Goal: Download file/media

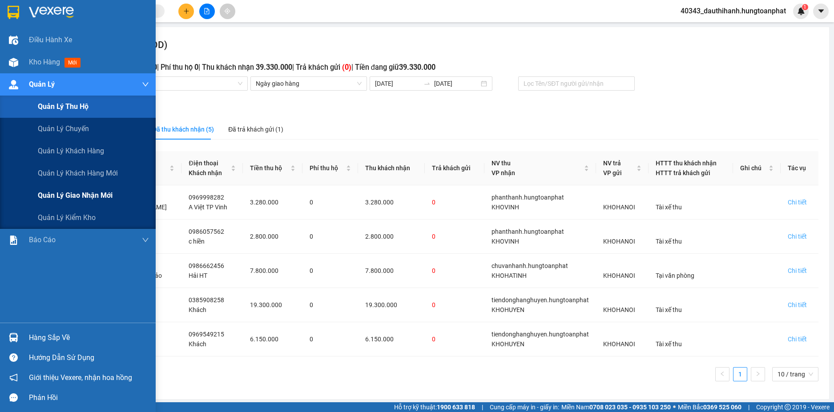
scroll to position [2, 0]
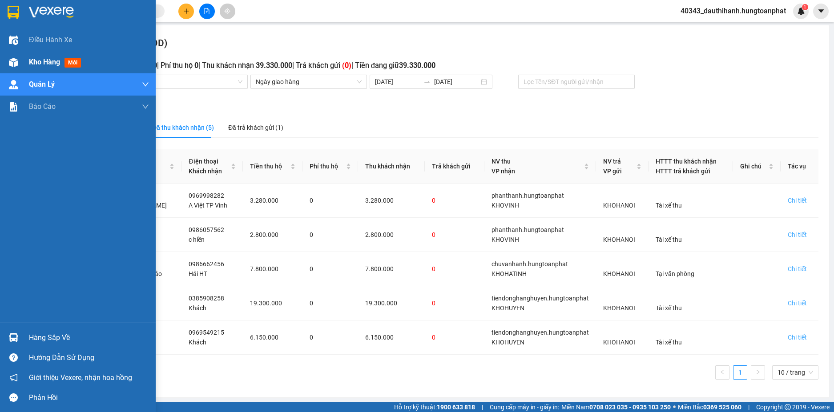
click at [45, 59] on span "Kho hàng" at bounding box center [44, 62] width 31 height 8
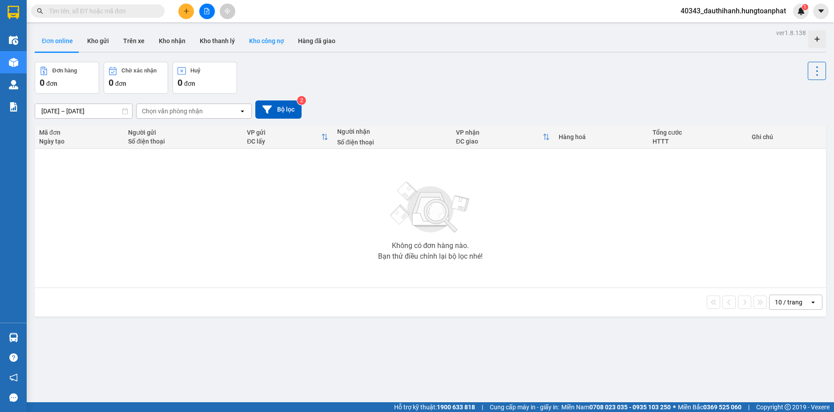
click at [263, 42] on button "Kho công nợ" at bounding box center [266, 40] width 49 height 21
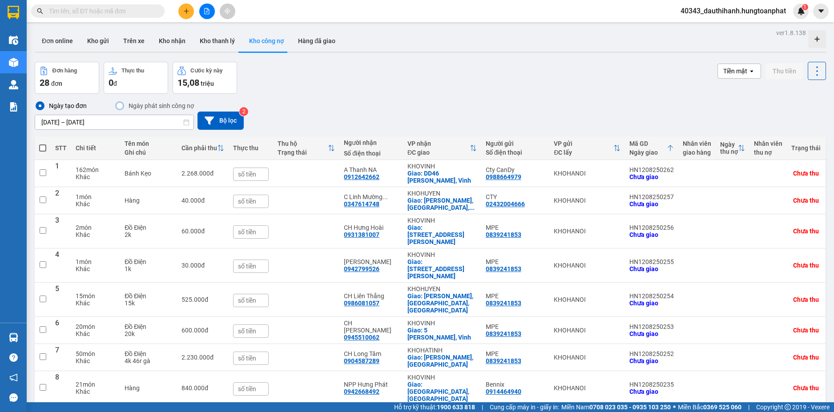
click at [101, 116] on input "[DATE] – [DATE]" at bounding box center [114, 122] width 158 height 14
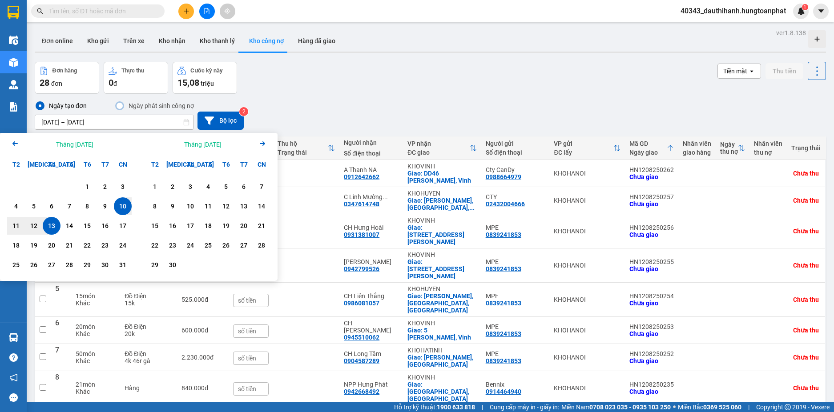
click at [16, 145] on icon "Arrow Left" at bounding box center [15, 143] width 11 height 11
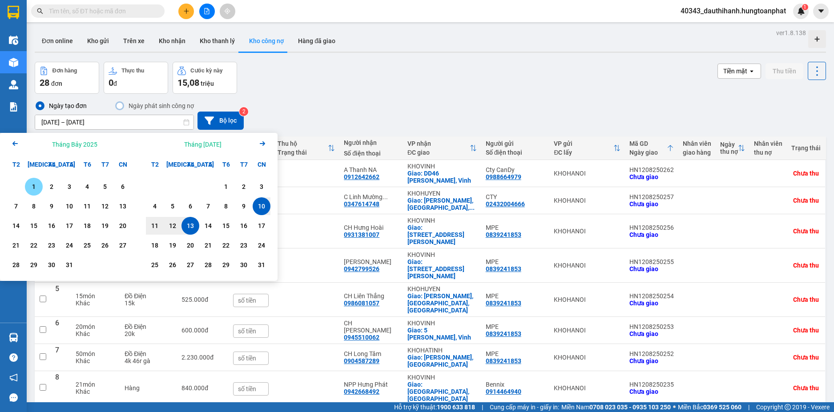
click at [16, 145] on icon "Arrow Left" at bounding box center [15, 143] width 11 height 11
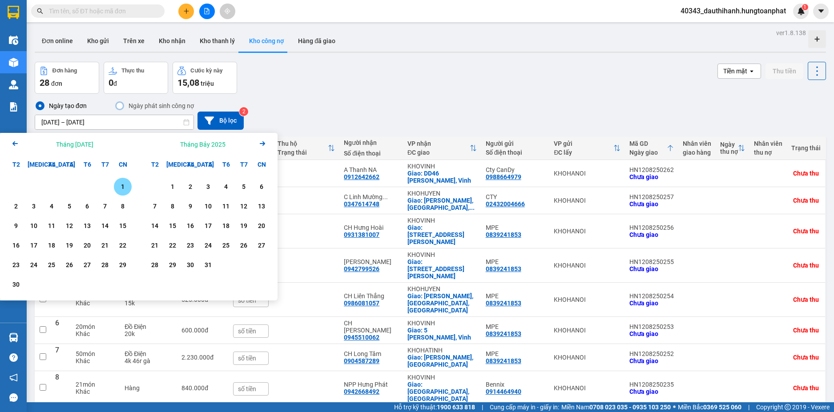
click at [16, 145] on icon "Arrow Left" at bounding box center [15, 143] width 11 height 11
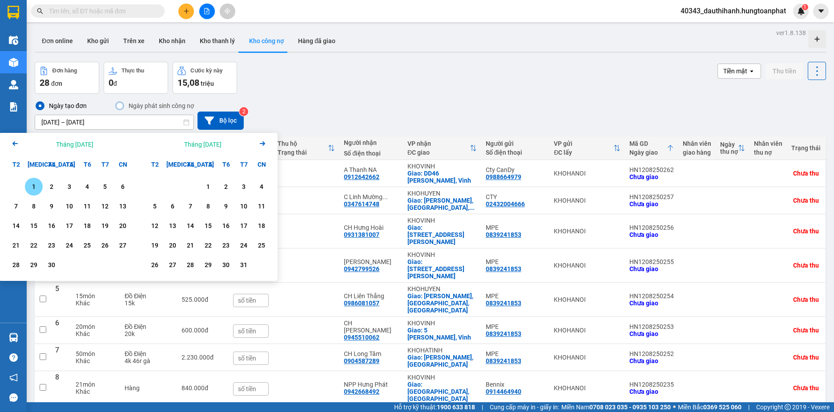
click at [16, 145] on icon "Arrow Left" at bounding box center [15, 143] width 11 height 11
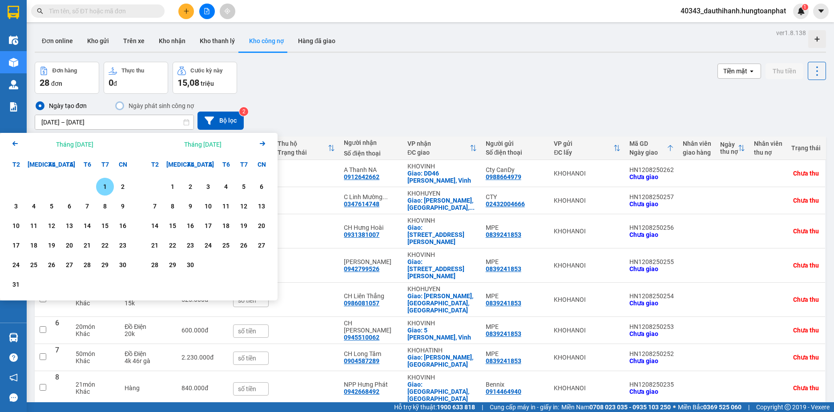
click at [108, 181] on div "1" at bounding box center [105, 187] width 18 height 18
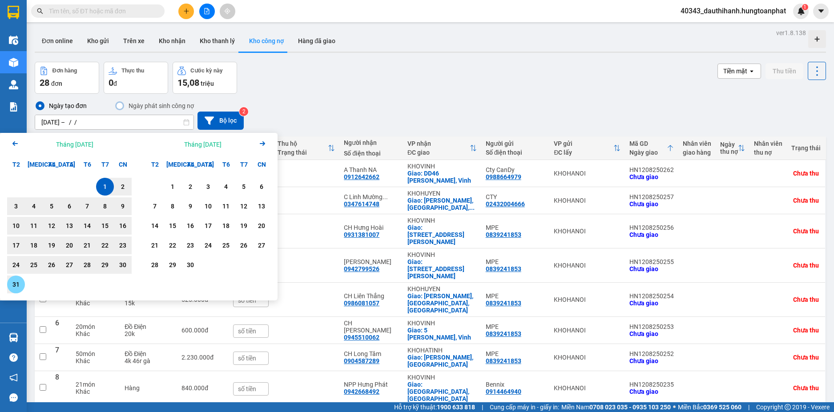
drag, startPoint x: 11, startPoint y: 279, endPoint x: 15, endPoint y: 281, distance: 5.0
click at [11, 280] on div "31" at bounding box center [16, 285] width 18 height 18
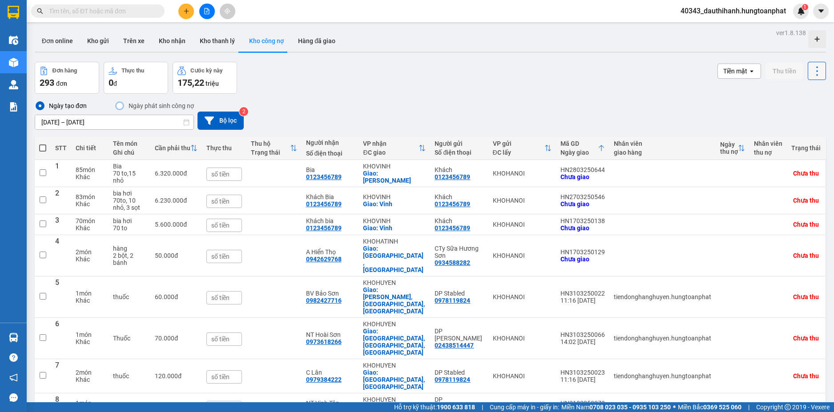
click at [816, 71] on icon at bounding box center [817, 70] width 2 height 9
click at [801, 95] on span "Xuất excel" at bounding box center [799, 95] width 28 height 9
click at [74, 124] on input "[DATE] – [DATE]" at bounding box center [114, 122] width 158 height 14
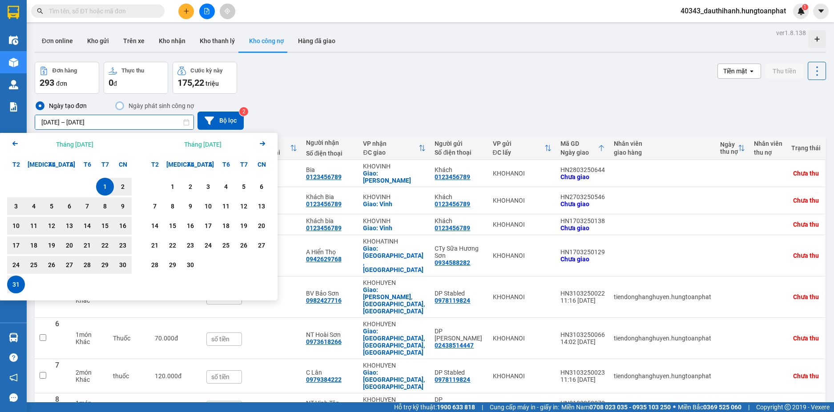
click at [13, 144] on icon "Previous month." at bounding box center [14, 143] width 5 height 4
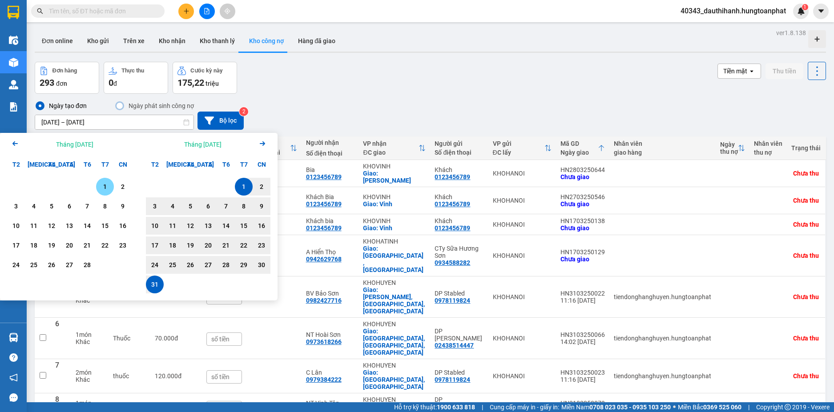
click at [265, 143] on icon "Arrow Right" at bounding box center [262, 143] width 11 height 11
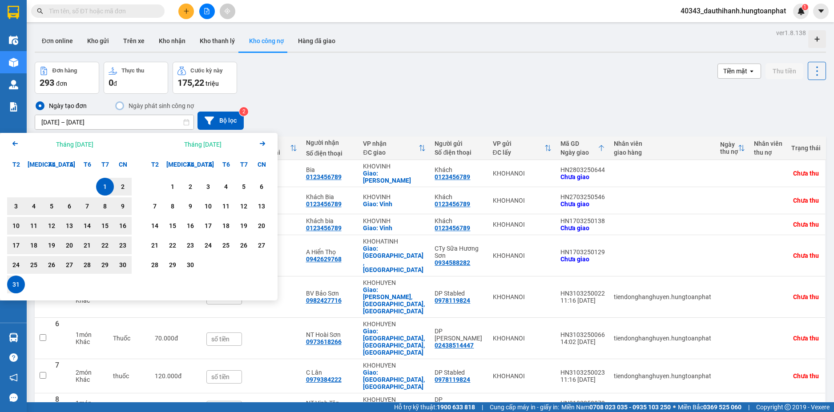
click at [265, 143] on icon "Arrow Right" at bounding box center [262, 143] width 11 height 11
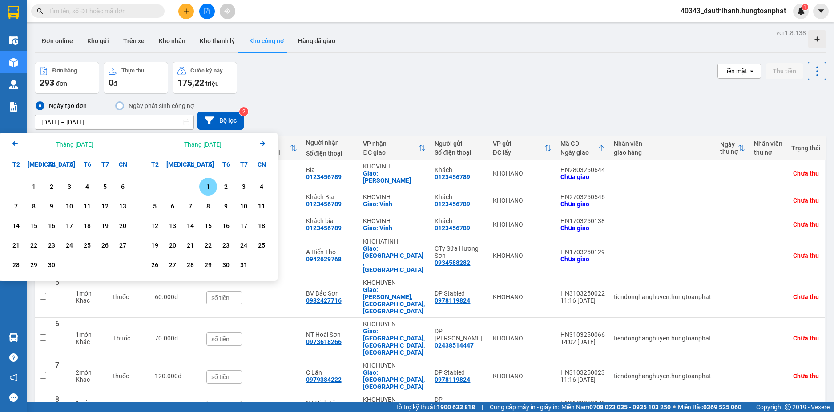
click at [210, 185] on div "1" at bounding box center [208, 186] width 12 height 11
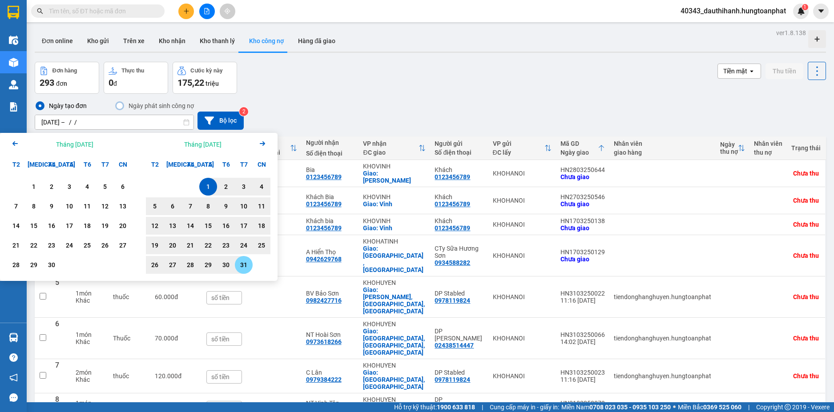
click at [242, 264] on div "31" at bounding box center [243, 265] width 12 height 11
type input "[DATE] – [DATE]"
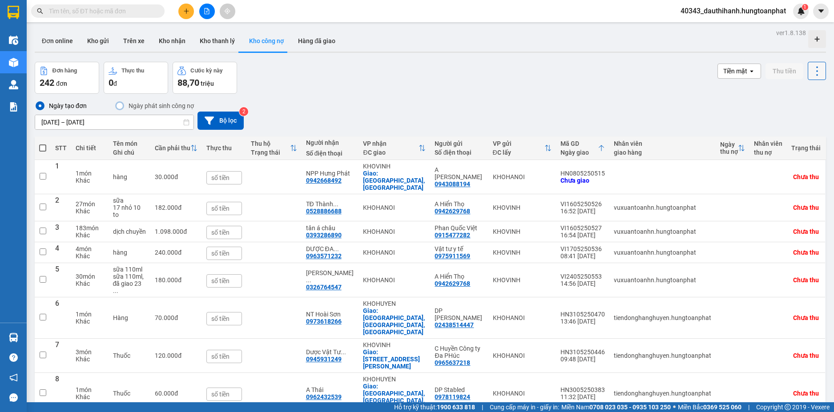
click at [811, 74] on icon at bounding box center [817, 71] width 12 height 12
click at [791, 88] on li "Xuất excel" at bounding box center [793, 95] width 67 height 16
click at [816, 75] on icon at bounding box center [817, 70] width 2 height 9
click at [795, 98] on span "Xuất excel" at bounding box center [799, 95] width 28 height 9
click at [92, 121] on input "[DATE] – [DATE]" at bounding box center [114, 122] width 158 height 14
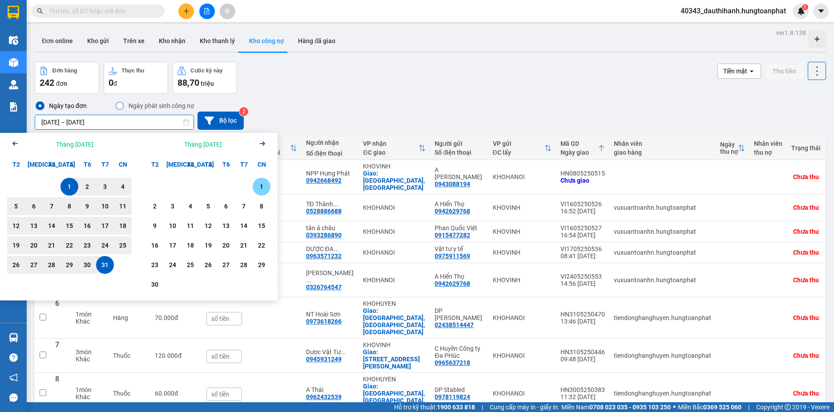
click at [256, 186] on div "1" at bounding box center [261, 186] width 12 height 11
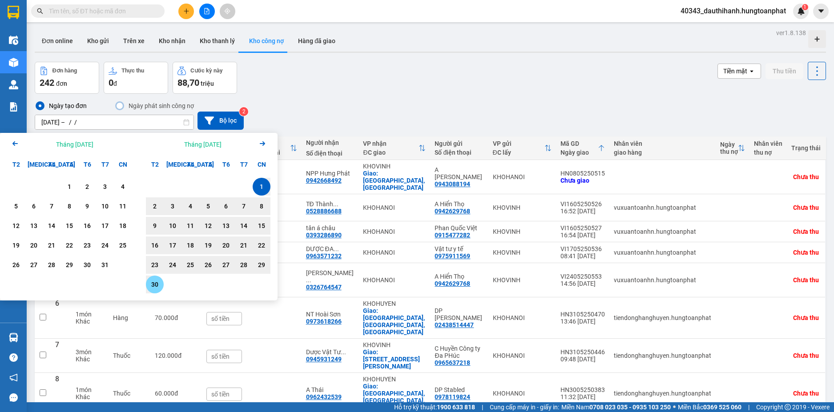
click at [156, 284] on div "30" at bounding box center [155, 284] width 12 height 11
type input "[DATE] – [DATE]"
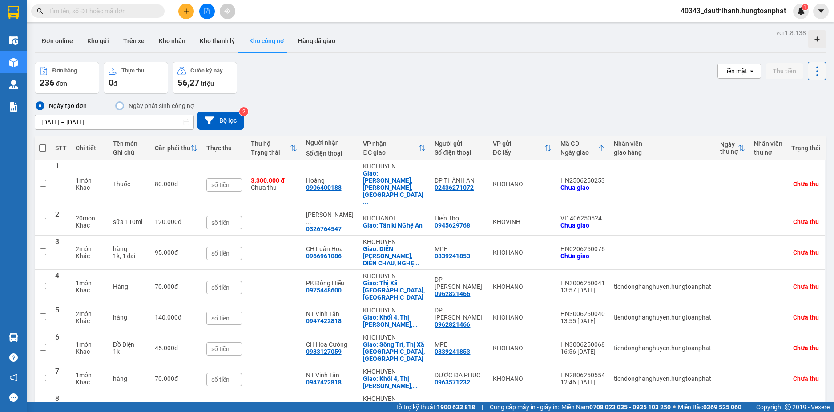
click at [811, 72] on icon at bounding box center [817, 71] width 12 height 12
click at [801, 94] on span "Xuất excel" at bounding box center [799, 95] width 28 height 9
